Goal: Task Accomplishment & Management: Manage account settings

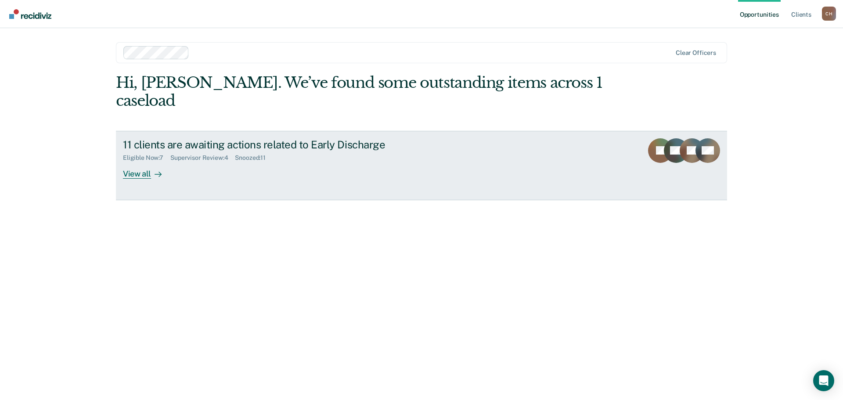
click at [542, 133] on link "11 clients are awaiting actions related to Early Discharge Eligible Now : 7 Sup…" at bounding box center [421, 165] width 611 height 69
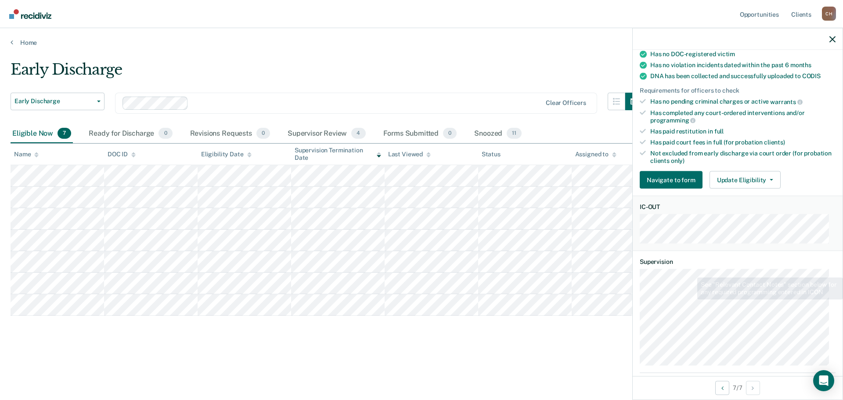
scroll to position [176, 0]
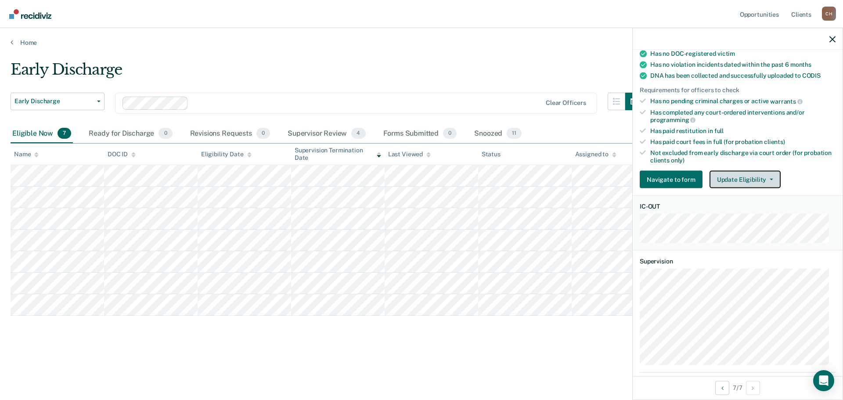
click at [765, 180] on button "Update Eligibility" at bounding box center [744, 180] width 71 height 18
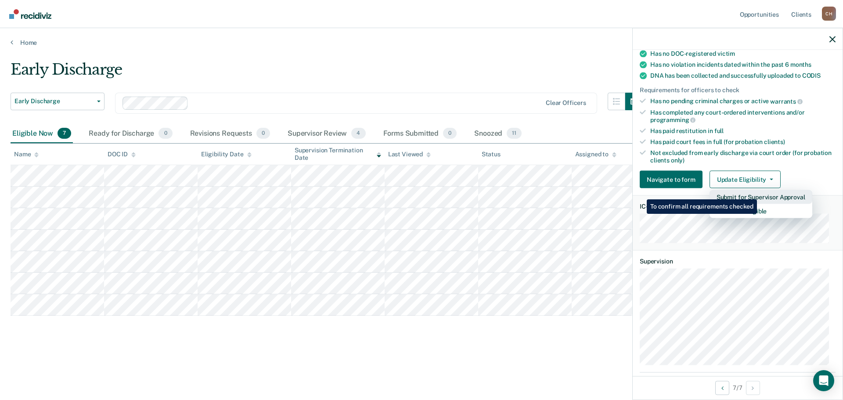
click at [758, 193] on button "Submit for Supervisor Approval" at bounding box center [760, 197] width 103 height 14
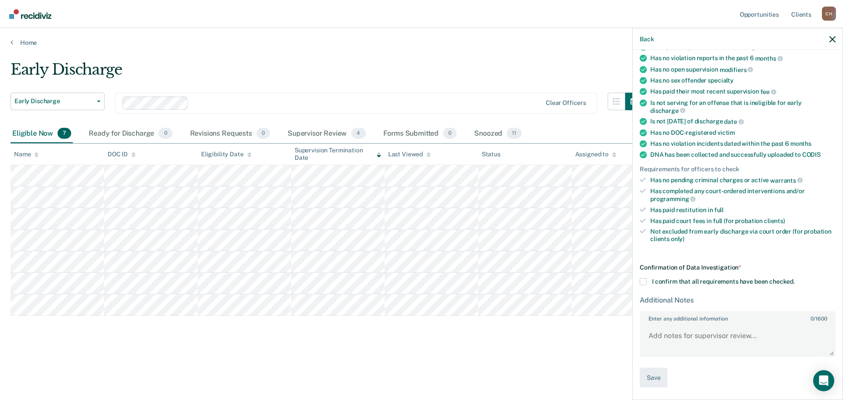
scroll to position [96, 0]
click at [644, 282] on span at bounding box center [642, 282] width 7 height 7
click at [794, 279] on input "I confirm that all requirements have been checked." at bounding box center [794, 279] width 0 height 0
click at [645, 279] on span at bounding box center [642, 282] width 7 height 7
click at [794, 279] on input "I confirm that all requirements have been checked." at bounding box center [794, 279] width 0 height 0
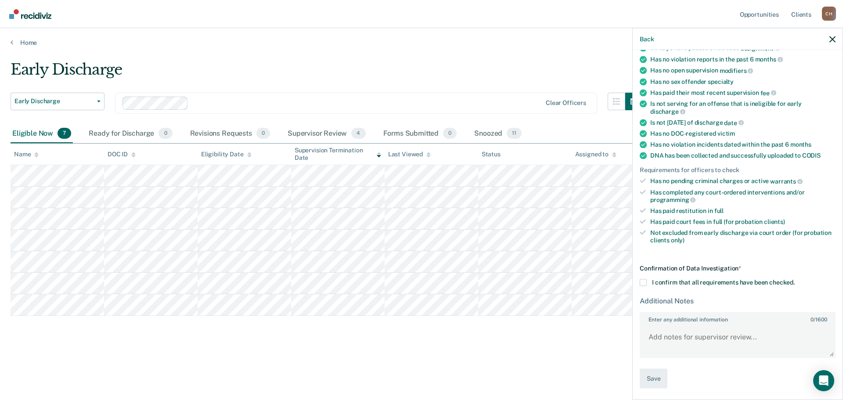
click at [827, 40] on div "Back" at bounding box center [737, 39] width 210 height 22
click at [831, 35] on button "button" at bounding box center [832, 38] width 6 height 7
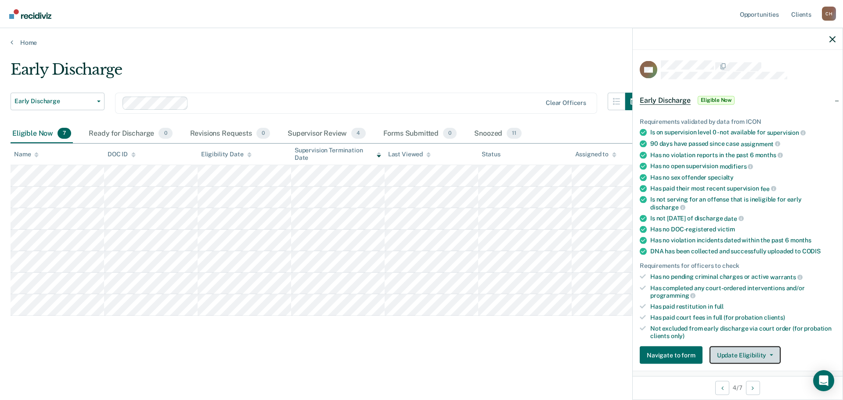
click at [767, 355] on button "Update Eligibility" at bounding box center [744, 355] width 71 height 18
click at [758, 353] on button "Update Eligibility" at bounding box center [744, 355] width 71 height 18
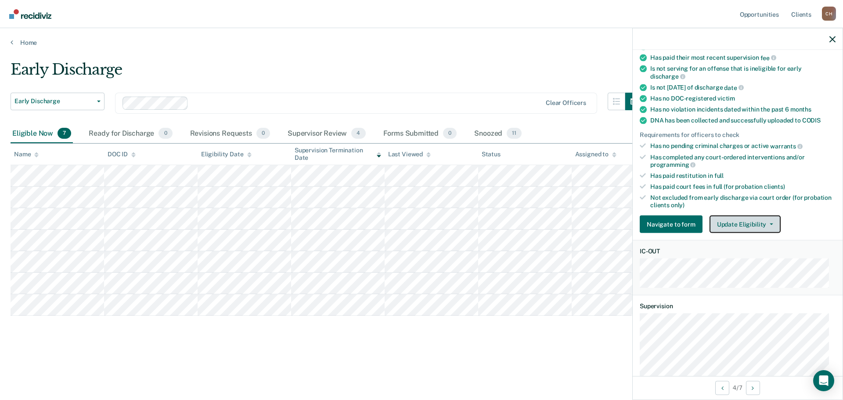
scroll to position [132, 0]
click at [758, 221] on button "Update Eligibility" at bounding box center [744, 224] width 71 height 18
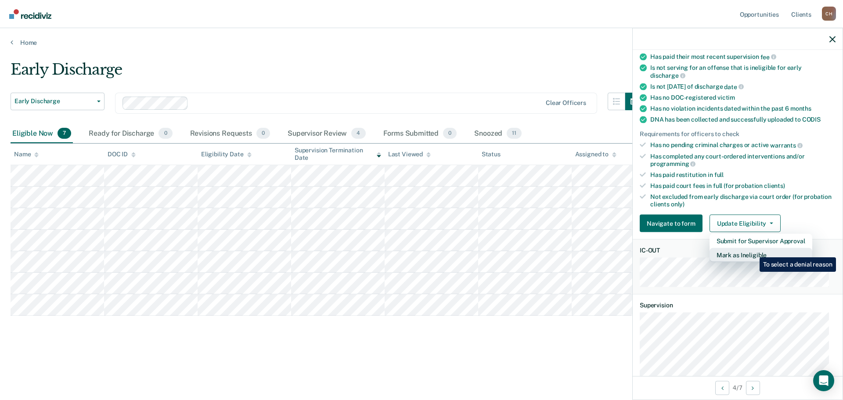
click at [753, 251] on button "Mark as Ineligible" at bounding box center [760, 255] width 103 height 14
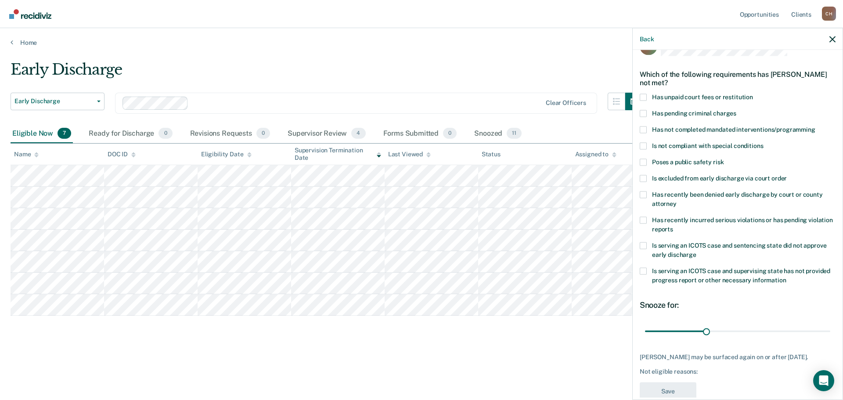
scroll to position [0, 0]
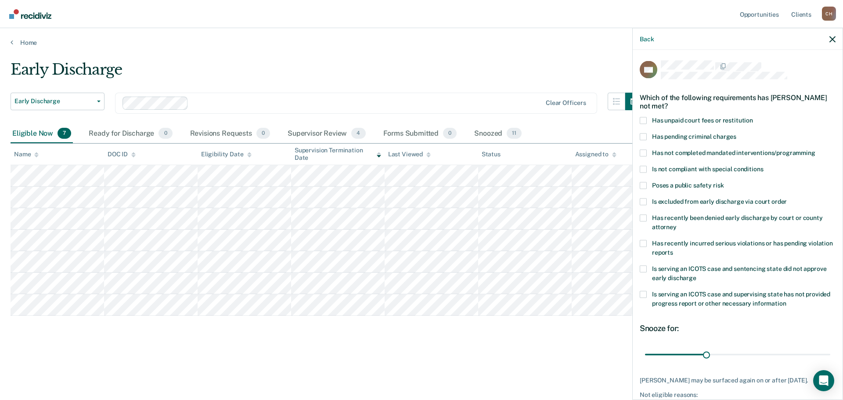
click at [646, 117] on span at bounding box center [642, 120] width 7 height 7
click at [753, 117] on input "Has unpaid court fees or restitution" at bounding box center [753, 117] width 0 height 0
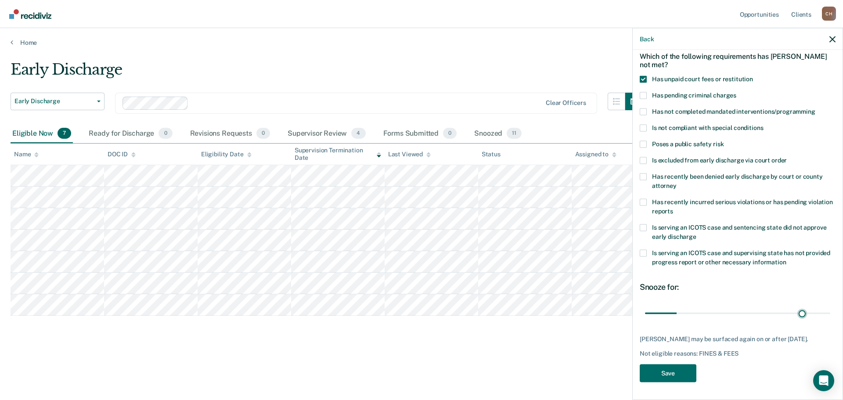
scroll to position [40, 0]
drag, startPoint x: 669, startPoint y: 302, endPoint x: 842, endPoint y: 305, distance: 172.9
type input "242"
click at [830, 306] on input "range" at bounding box center [737, 313] width 185 height 15
click at [662, 372] on button "Save" at bounding box center [667, 374] width 57 height 18
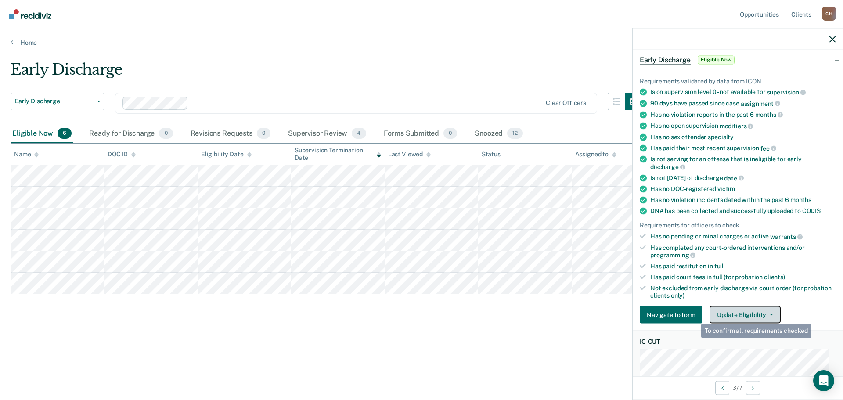
click at [772, 315] on button "Update Eligibility" at bounding box center [744, 315] width 71 height 18
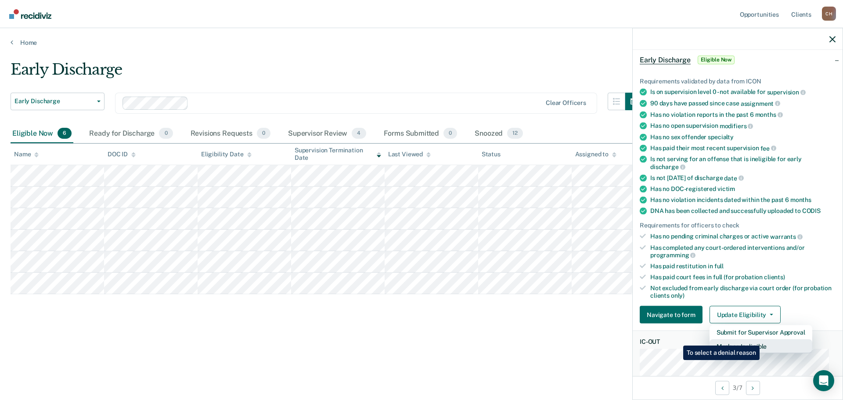
click at [761, 339] on button "Mark as Ineligible" at bounding box center [760, 346] width 103 height 14
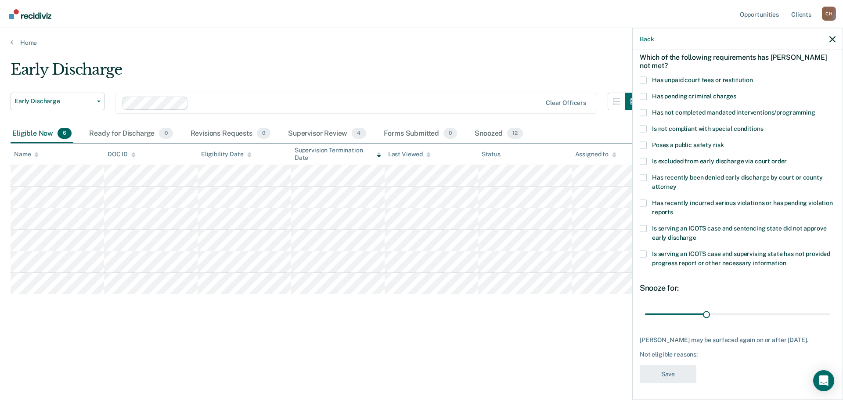
click at [642, 82] on span at bounding box center [642, 79] width 7 height 7
click at [753, 76] on input "Has unpaid court fees or restitution" at bounding box center [753, 76] width 0 height 0
click at [675, 380] on button "Save" at bounding box center [667, 374] width 57 height 18
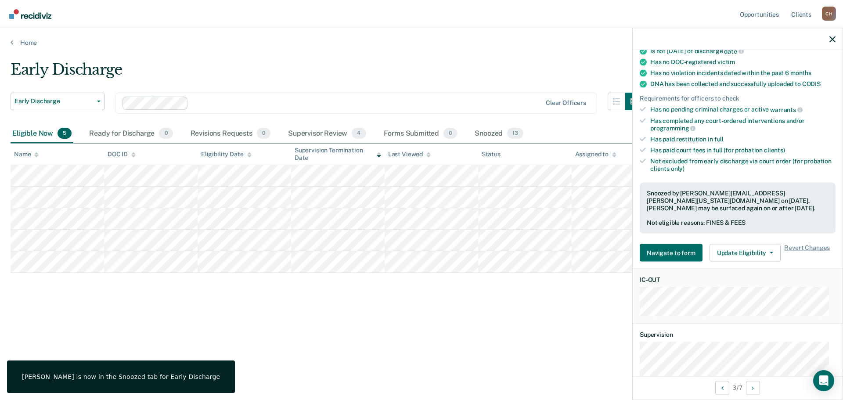
scroll to position [172, 0]
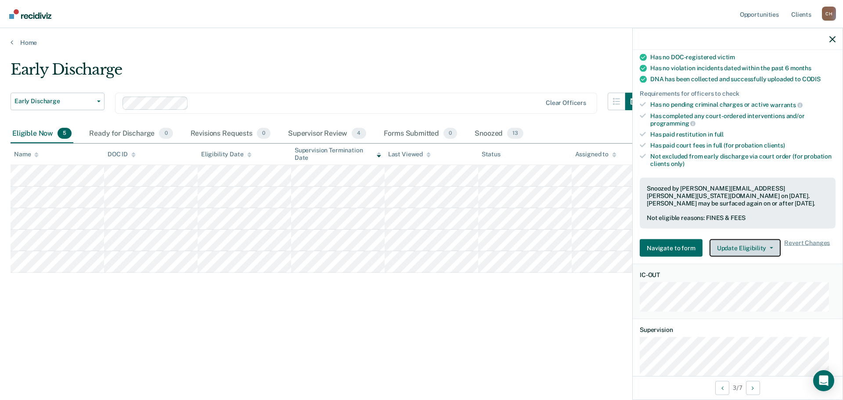
click at [741, 245] on button "Update Eligibility" at bounding box center [744, 248] width 71 height 18
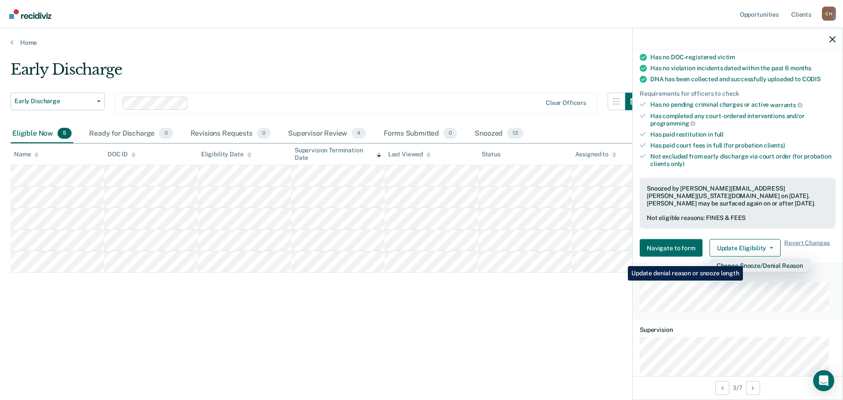
click at [744, 259] on button "Change Snooze/Denial Reason" at bounding box center [759, 265] width 100 height 14
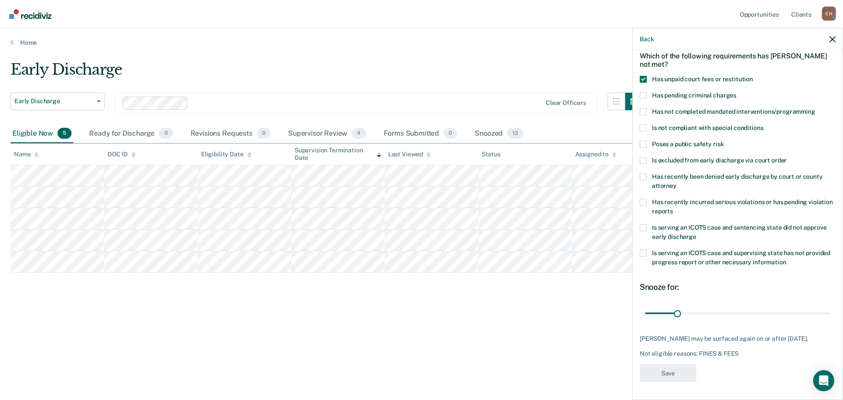
scroll to position [48, 0]
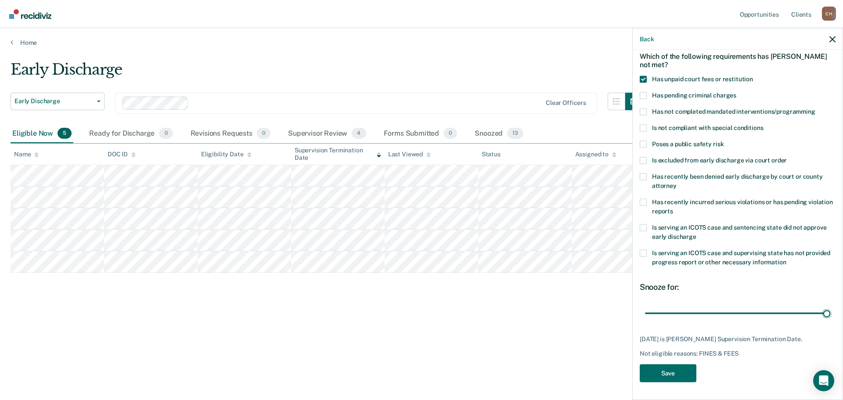
drag, startPoint x: 678, startPoint y: 303, endPoint x: 837, endPoint y: 305, distance: 159.3
type input "179"
click at [830, 305] on input "range" at bounding box center [737, 312] width 185 height 15
click at [657, 367] on button "Save" at bounding box center [667, 373] width 57 height 18
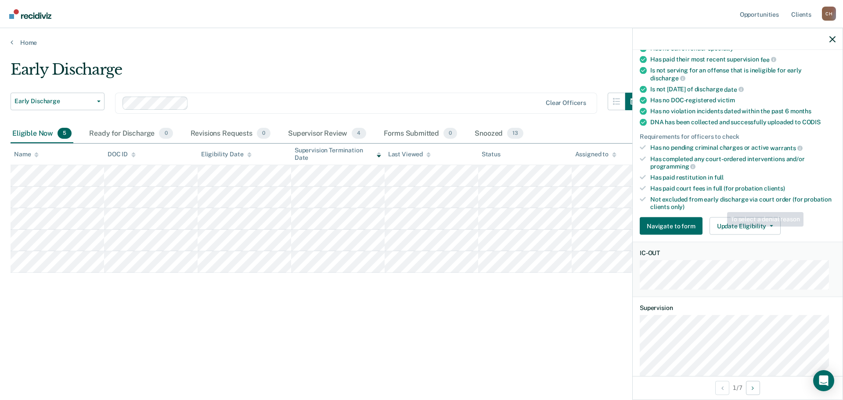
scroll to position [219, 0]
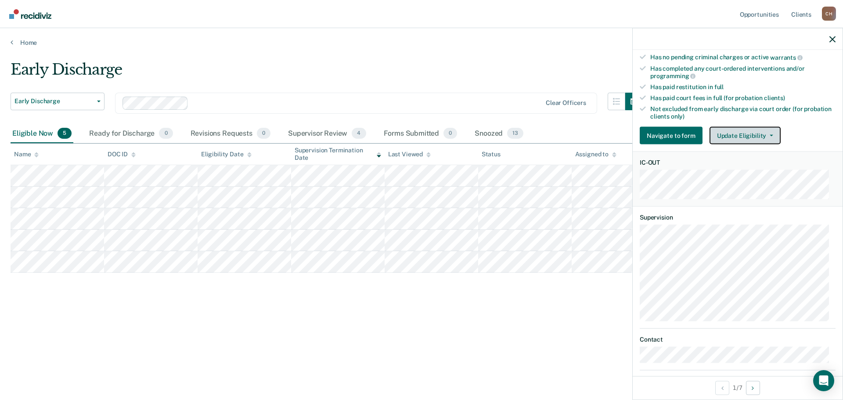
click at [758, 133] on button "Update Eligibility" at bounding box center [744, 136] width 71 height 18
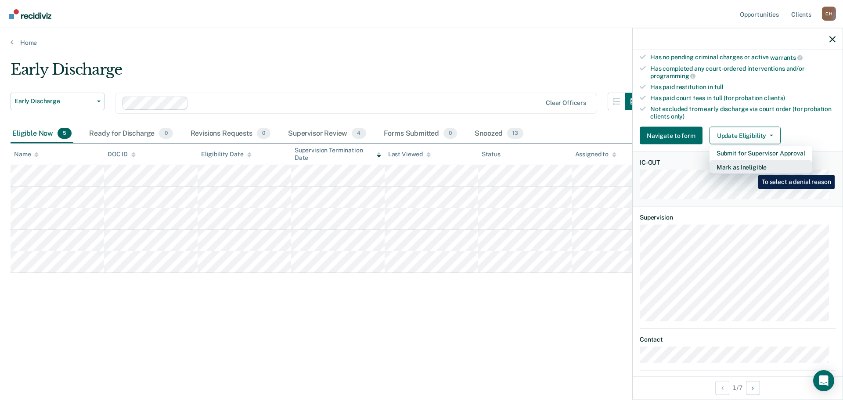
click at [751, 168] on button "Mark as Ineligible" at bounding box center [760, 167] width 103 height 14
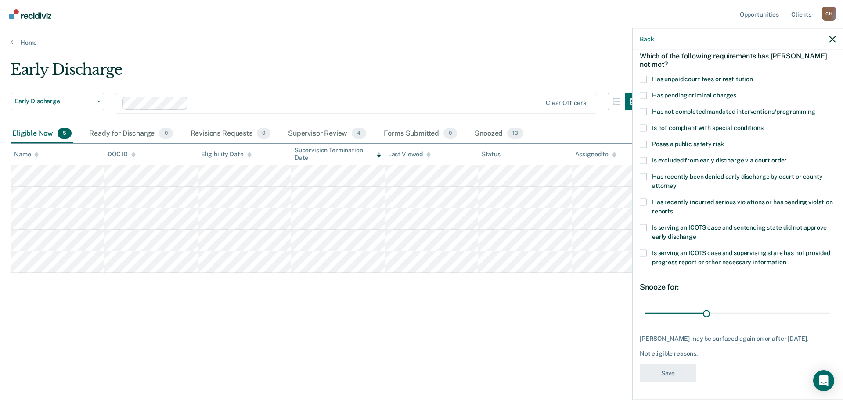
scroll to position [48, 0]
drag, startPoint x: 705, startPoint y: 308, endPoint x: 834, endPoint y: 315, distance: 128.8
click at [830, 319] on input "range" at bounding box center [737, 312] width 185 height 15
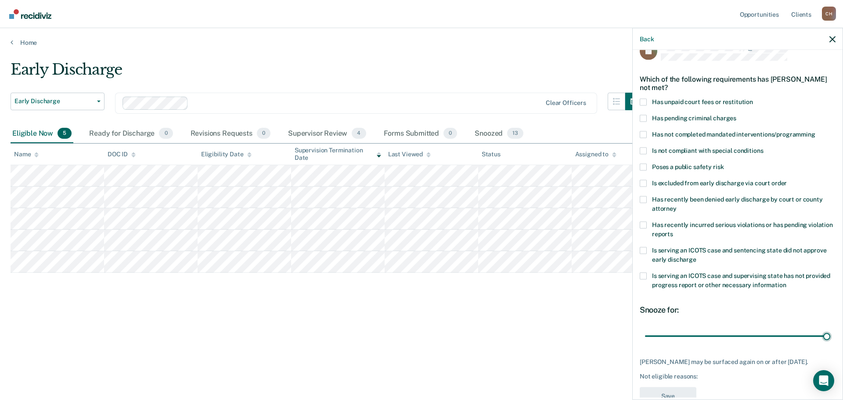
scroll to position [0, 0]
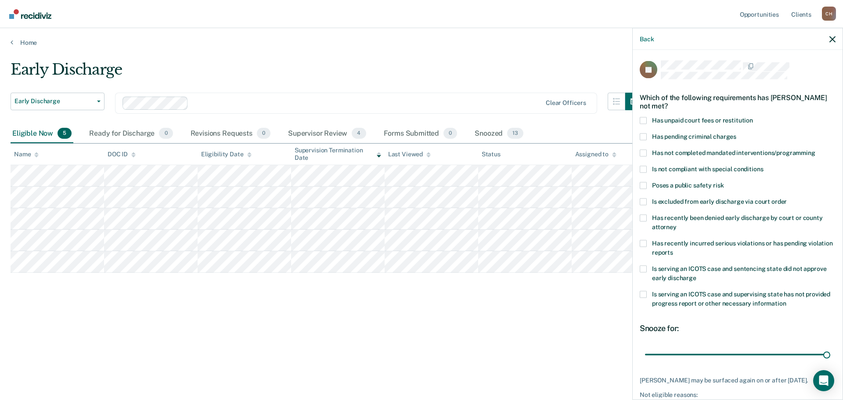
click at [653, 122] on span "Has unpaid court fees or restitution" at bounding box center [702, 119] width 101 height 7
click at [753, 117] on input "Has unpaid court fees or restitution" at bounding box center [753, 117] width 0 height 0
drag, startPoint x: 757, startPoint y: 355, endPoint x: 837, endPoint y: 362, distance: 79.7
type input "139"
click at [830, 362] on input "range" at bounding box center [737, 354] width 185 height 15
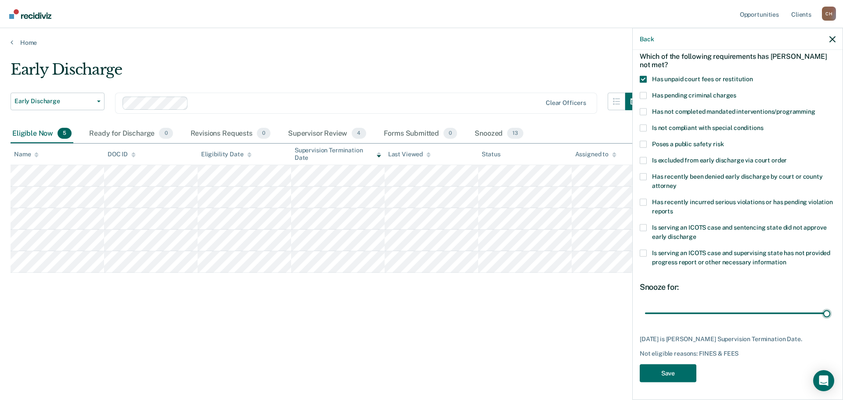
scroll to position [48, 0]
click at [681, 378] on button "Save" at bounding box center [667, 373] width 57 height 18
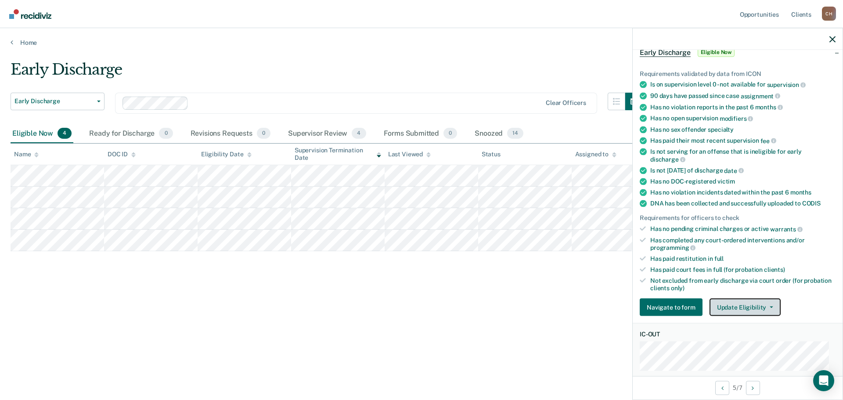
click at [767, 302] on button "Update Eligibility" at bounding box center [744, 307] width 71 height 18
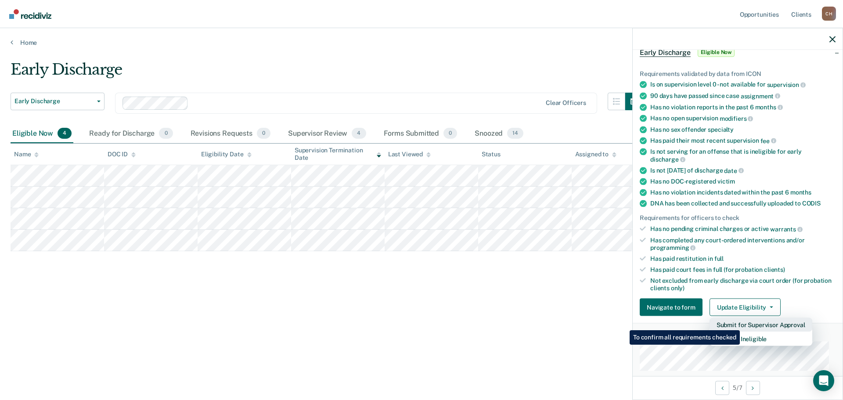
click at [741, 323] on button "Submit for Supervisor Approval" at bounding box center [760, 325] width 103 height 14
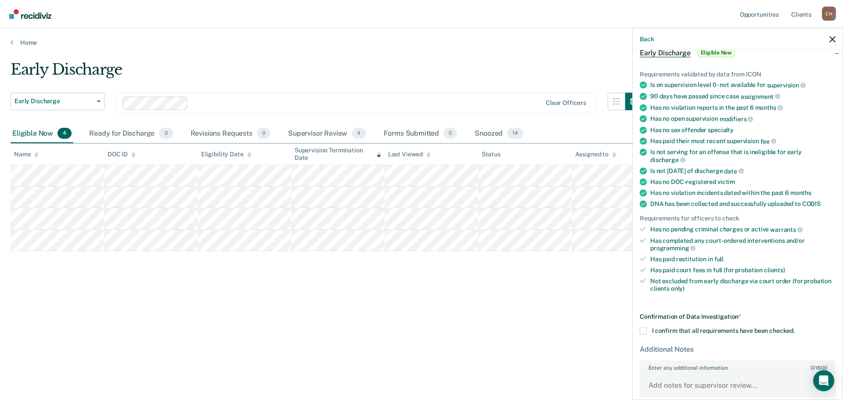
scroll to position [0, 0]
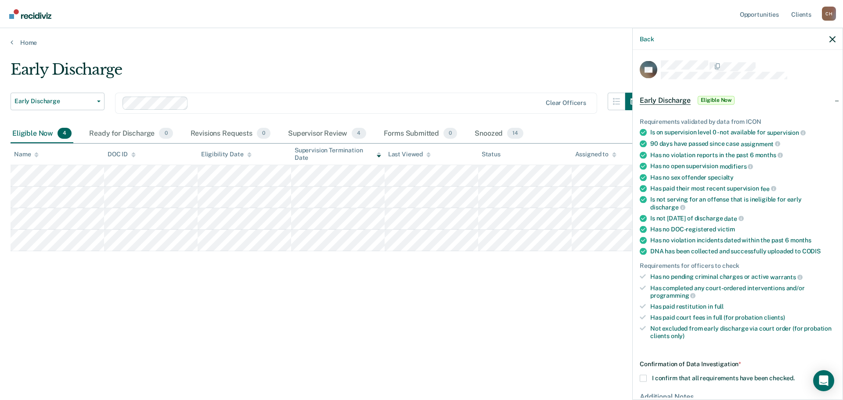
click at [646, 378] on span at bounding box center [642, 378] width 7 height 7
click at [794, 375] on input "I confirm that all requirements have been checked." at bounding box center [794, 375] width 0 height 0
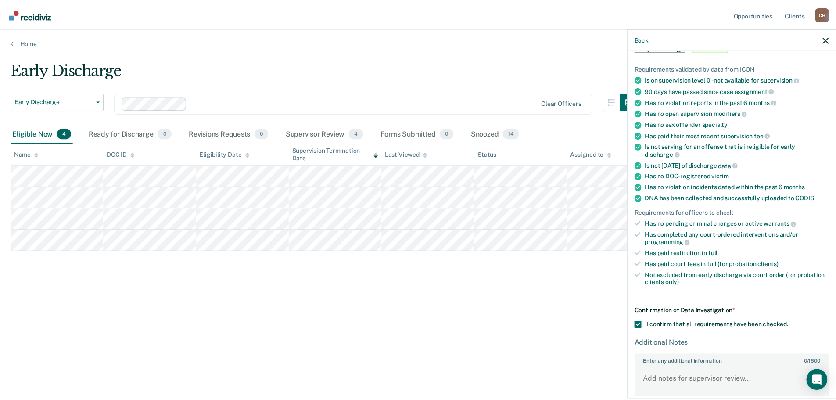
scroll to position [96, 0]
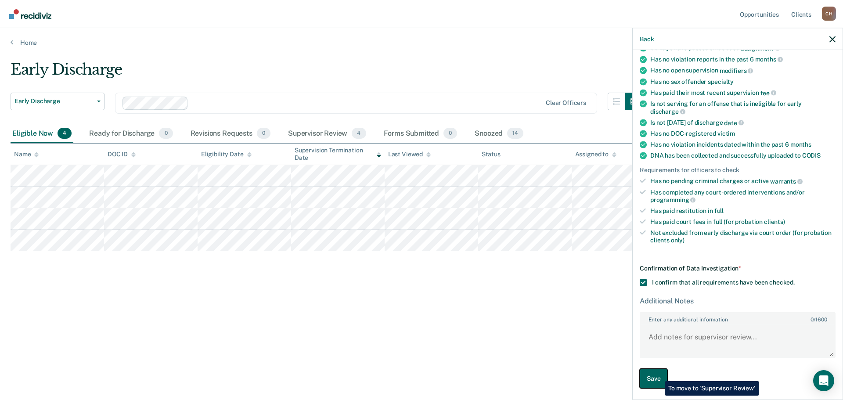
click at [658, 374] on button "Save" at bounding box center [653, 379] width 28 height 20
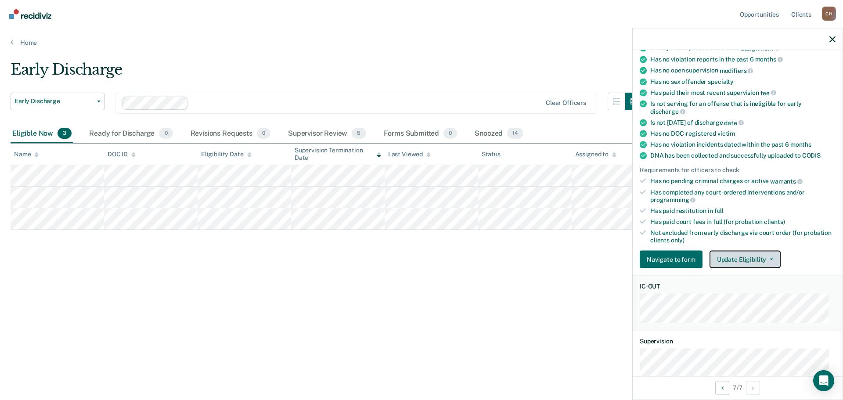
click at [764, 255] on button "Update Eligibility" at bounding box center [744, 260] width 71 height 18
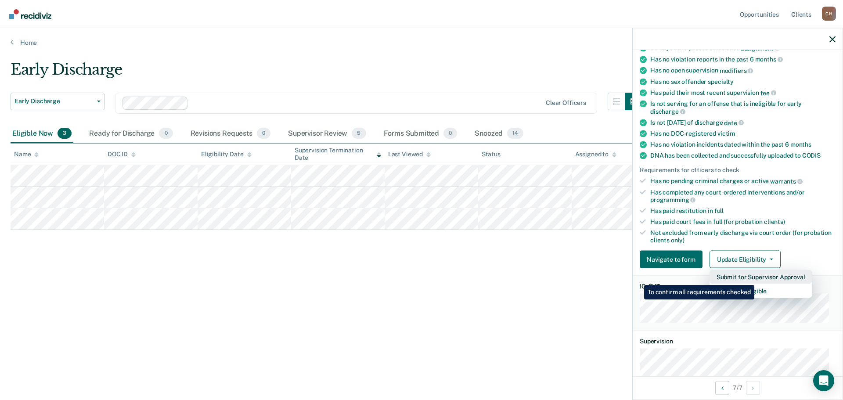
click at [755, 278] on button "Submit for Supervisor Approval" at bounding box center [760, 277] width 103 height 14
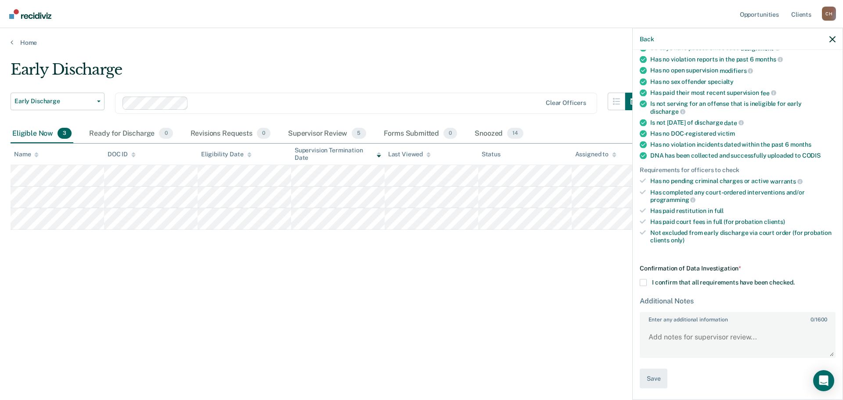
click at [645, 283] on span at bounding box center [642, 282] width 7 height 7
click at [794, 279] on input "I confirm that all requirements have been checked." at bounding box center [794, 279] width 0 height 0
click at [651, 374] on button "Save" at bounding box center [653, 379] width 28 height 20
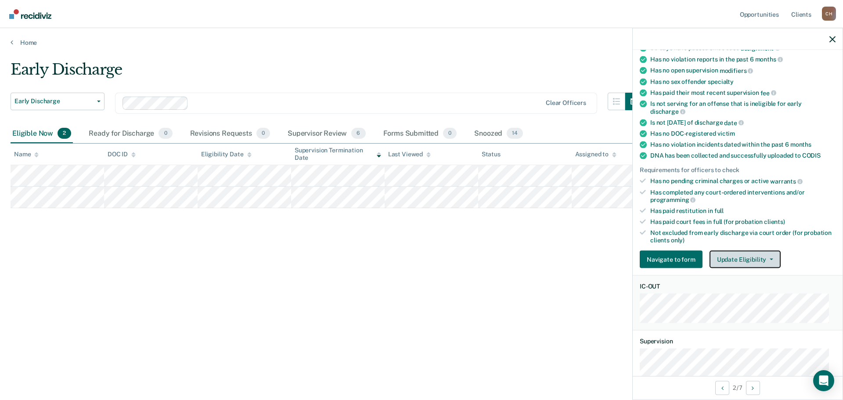
click at [771, 255] on button "Update Eligibility" at bounding box center [744, 260] width 71 height 18
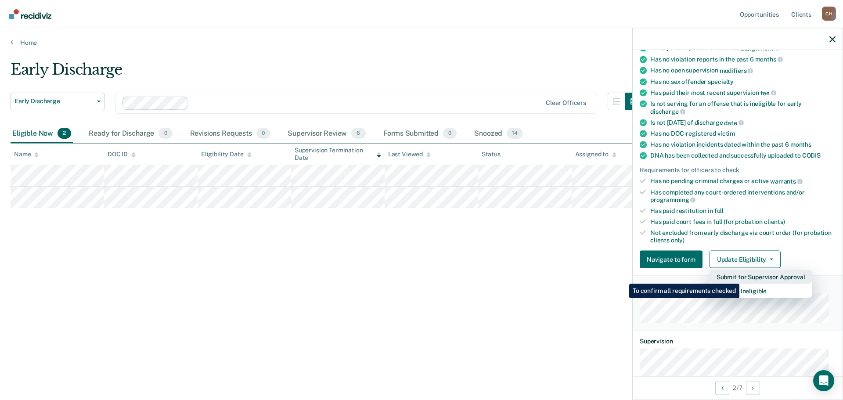
click at [740, 277] on button "Submit for Supervisor Approval" at bounding box center [760, 277] width 103 height 14
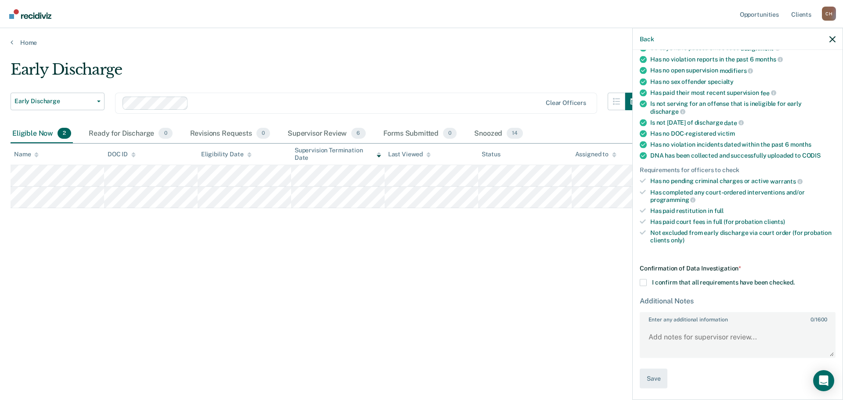
click at [645, 280] on span at bounding box center [642, 282] width 7 height 7
click at [794, 279] on input "I confirm that all requirements have been checked." at bounding box center [794, 279] width 0 height 0
click at [653, 376] on button "Save" at bounding box center [653, 379] width 28 height 20
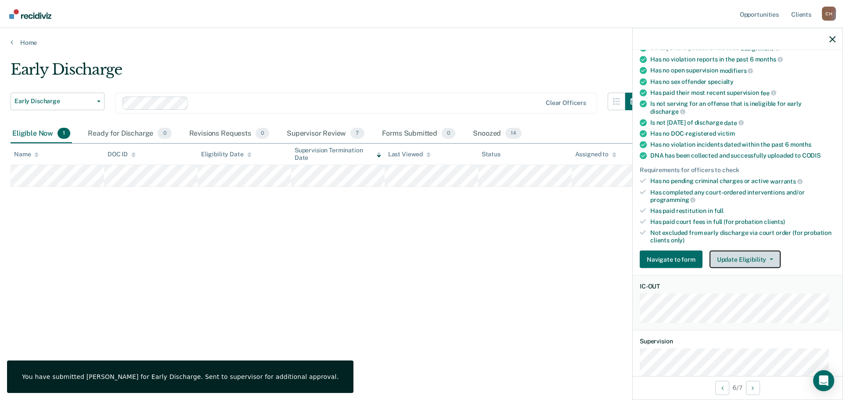
click at [769, 258] on icon "button" at bounding box center [771, 259] width 4 height 2
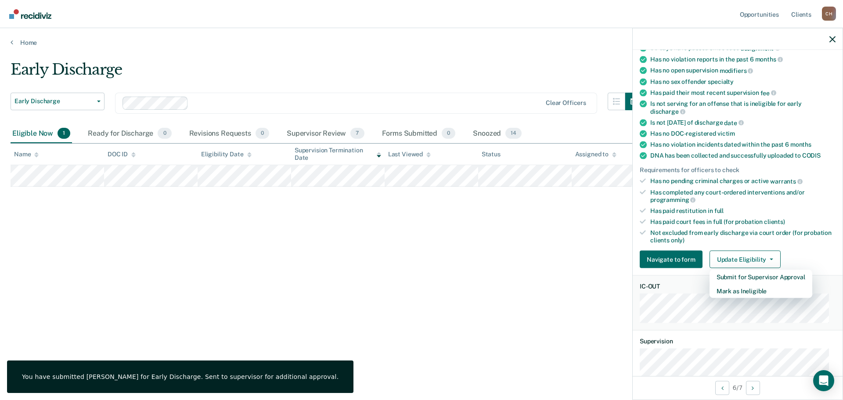
drag, startPoint x: 317, startPoint y: 272, endPoint x: 310, endPoint y: 271, distance: 7.5
click at [318, 272] on div "Early Discharge Early Discharge Early Discharge Clear officers Eligible Now 1 R…" at bounding box center [422, 197] width 822 height 273
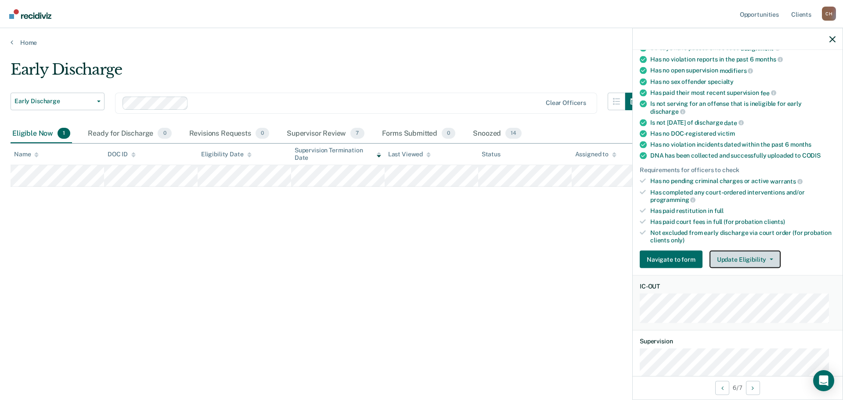
click at [773, 258] on button "Update Eligibility" at bounding box center [744, 260] width 71 height 18
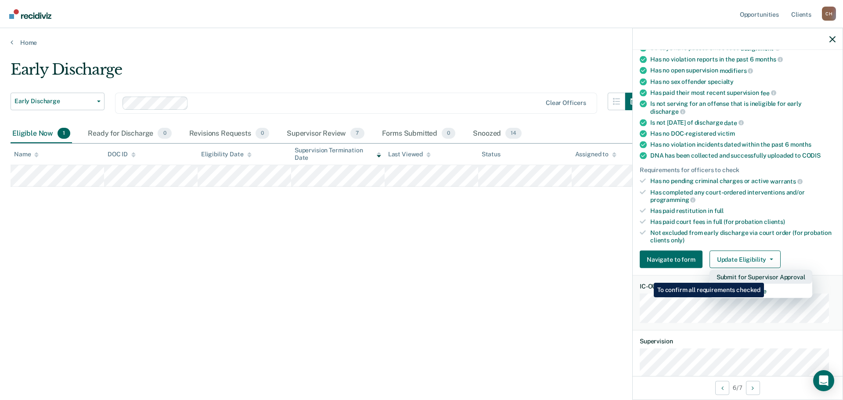
click at [765, 276] on button "Submit for Supervisor Approval" at bounding box center [760, 277] width 103 height 14
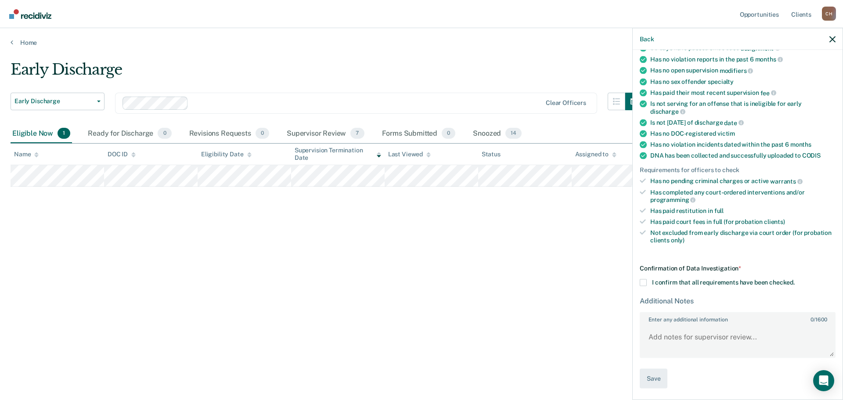
drag, startPoint x: 642, startPoint y: 277, endPoint x: 642, endPoint y: 283, distance: 5.3
click at [642, 280] on div "Confirmation of Data Investigation * I confirm that all requirements have been …" at bounding box center [737, 327] width 196 height 124
click at [642, 287] on div "Confirmation of Data Investigation * I confirm that all requirements have been …" at bounding box center [737, 327] width 196 height 124
click at [644, 284] on span at bounding box center [642, 282] width 7 height 7
click at [794, 279] on input "I confirm that all requirements have been checked." at bounding box center [794, 279] width 0 height 0
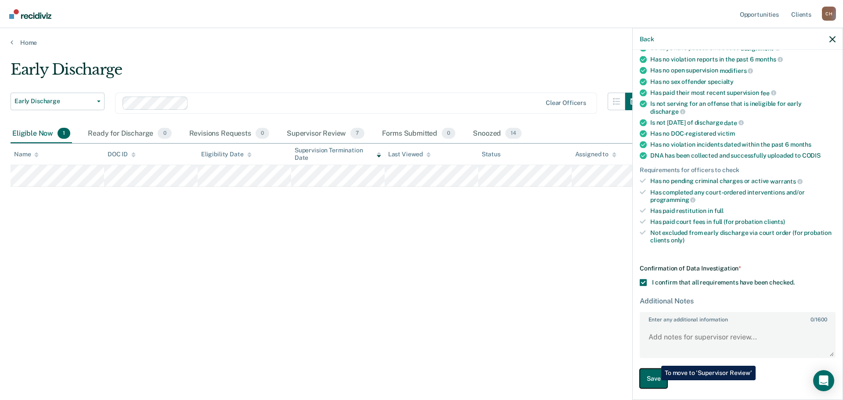
click at [654, 380] on button "Save" at bounding box center [653, 379] width 28 height 20
